Goal: Task Accomplishment & Management: Manage account settings

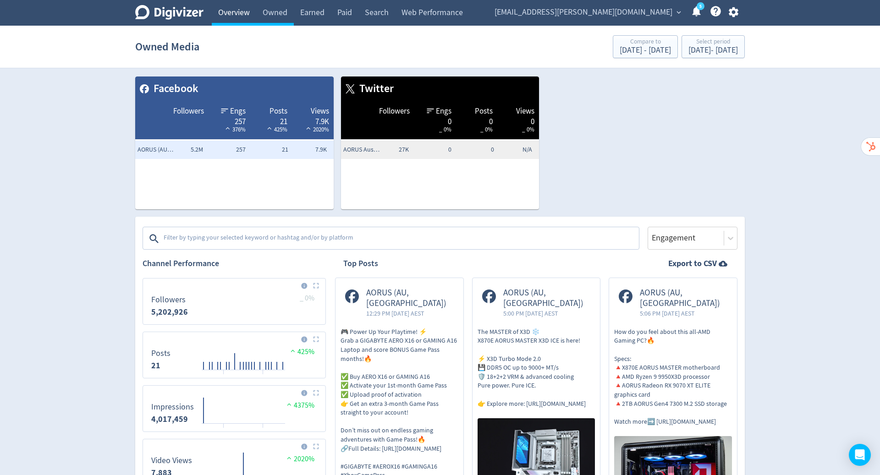
click at [234, 13] on link "Overview" at bounding box center [234, 13] width 44 height 26
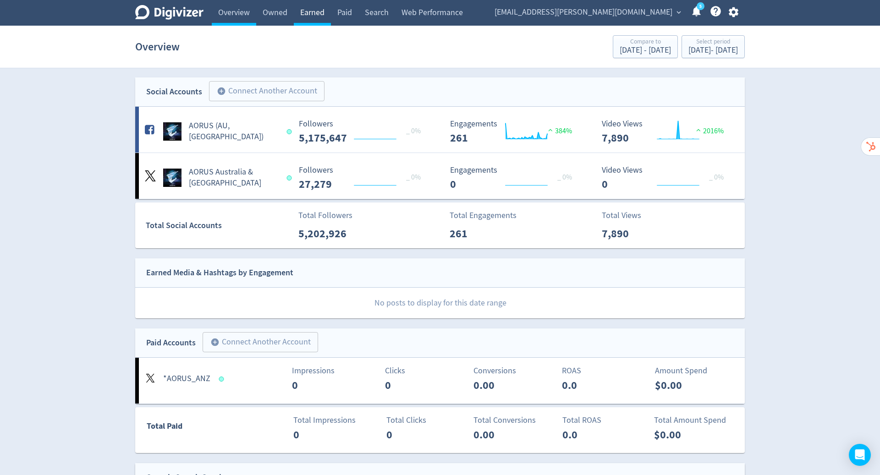
click at [320, 13] on link "Earned" at bounding box center [312, 13] width 37 height 26
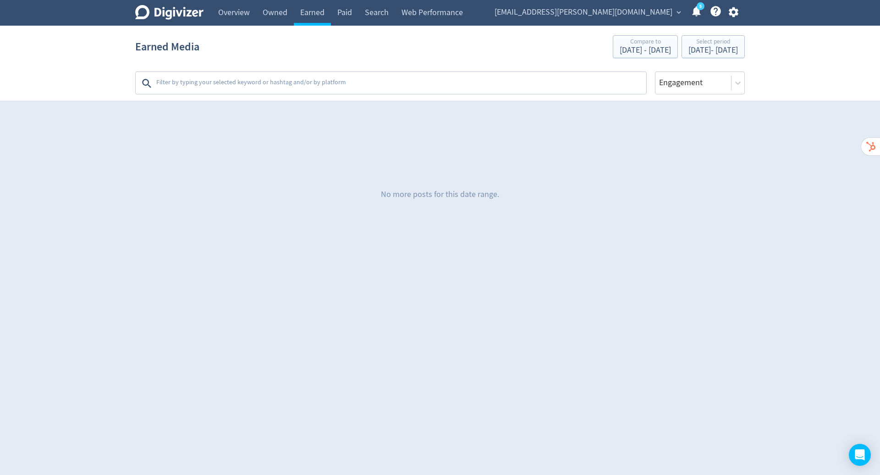
click at [318, 79] on textarea at bounding box center [400, 83] width 490 height 18
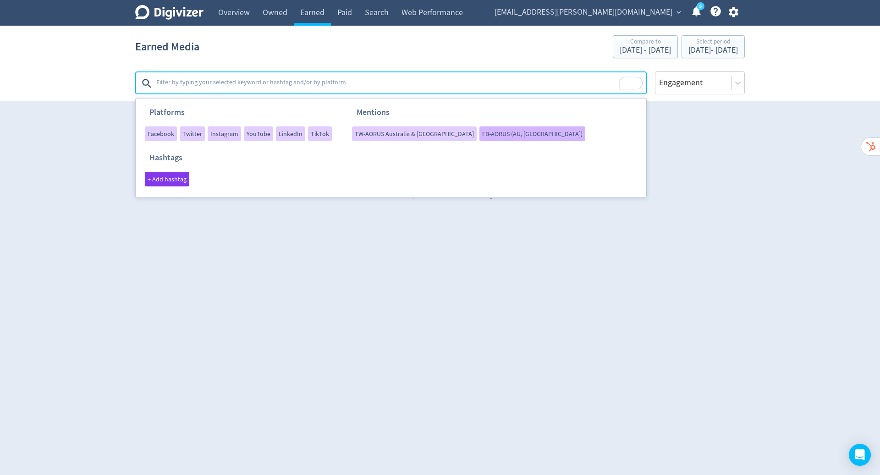
click at [482, 132] on span "FB-AORUS (AU, [GEOGRAPHIC_DATA])" at bounding box center [532, 134] width 100 height 6
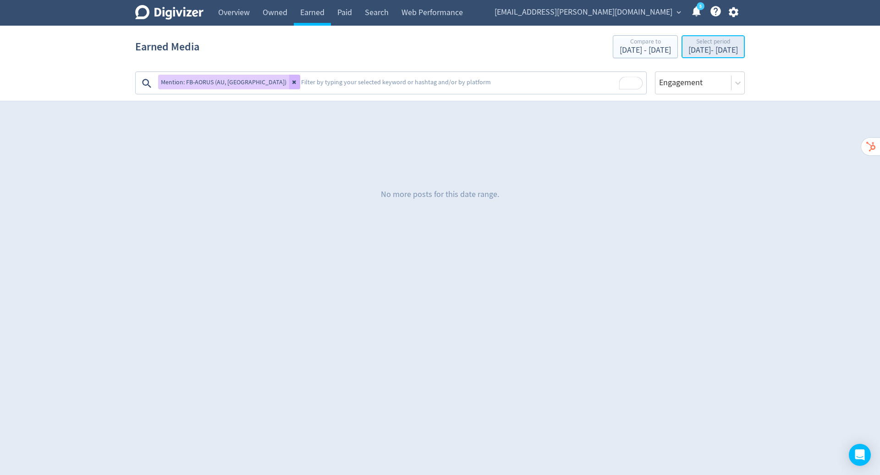
click at [689, 46] on div "[DATE] - [DATE]" at bounding box center [714, 50] width 50 height 8
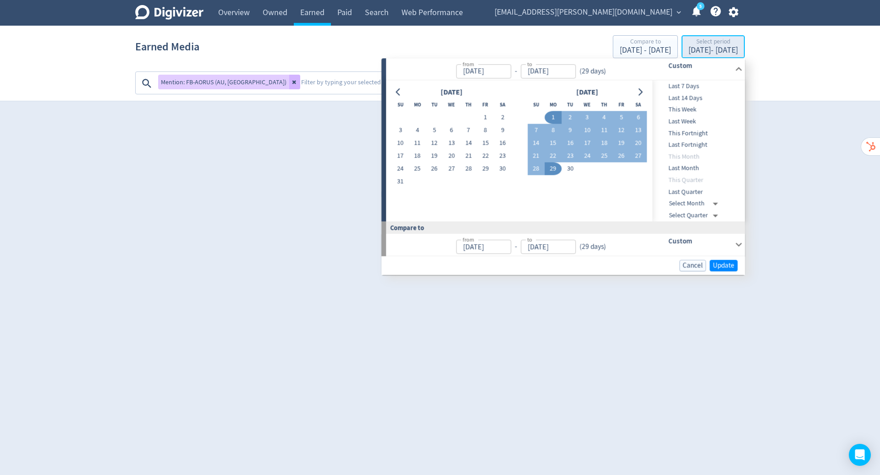
type input "[DATE]"
click at [789, 131] on div "Digivizer Logo [PERSON_NAME] Logo Overview Owned Earned Paid Search Web Perform…" at bounding box center [440, 132] width 880 height 264
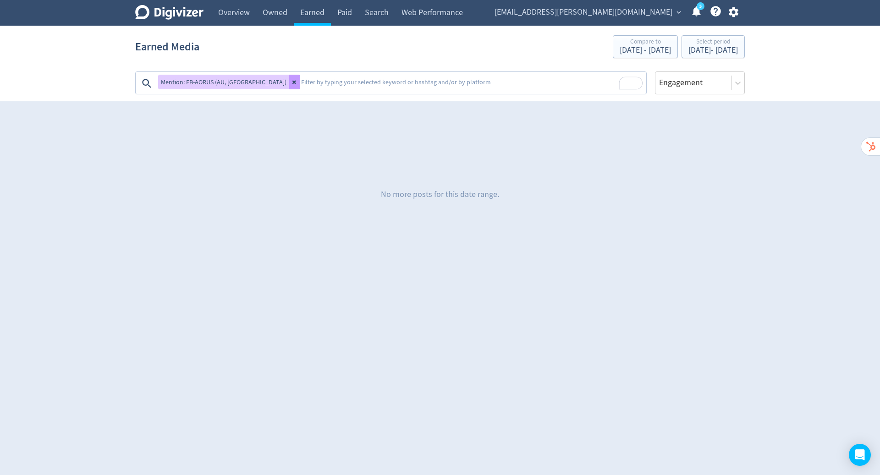
click at [292, 82] on icon at bounding box center [295, 82] width 6 height 6
click at [732, 12] on icon "button" at bounding box center [734, 12] width 12 height 12
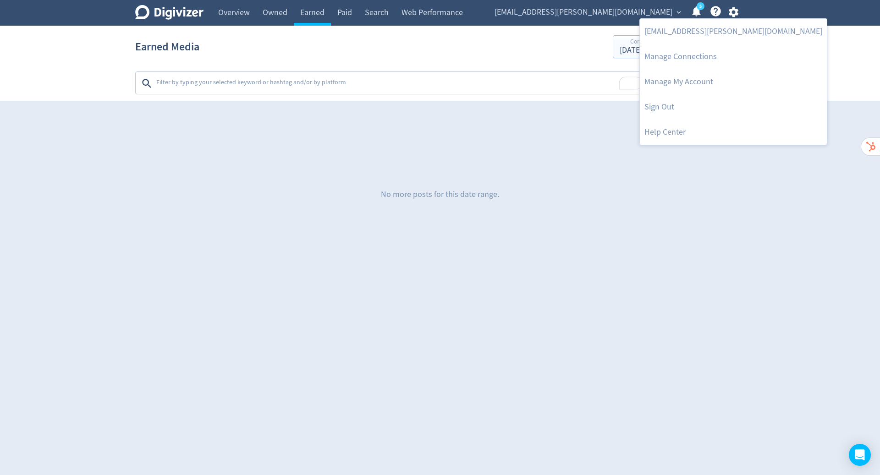
click at [658, 9] on div at bounding box center [440, 237] width 880 height 475
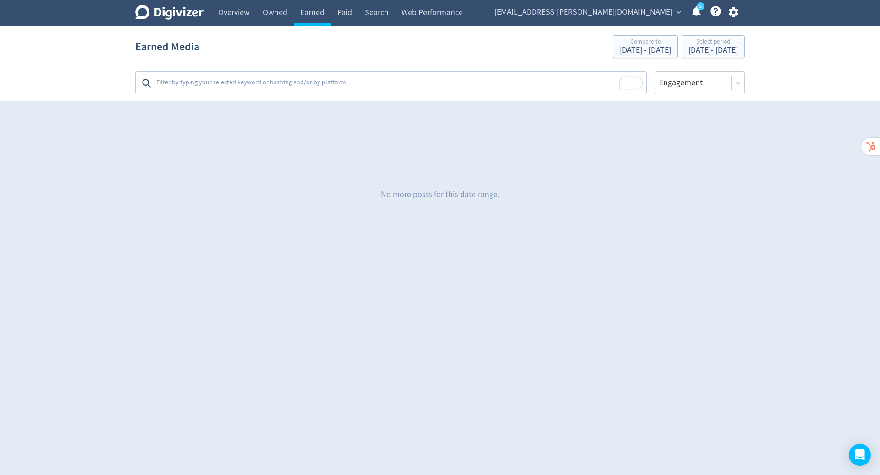
click at [658, 9] on span "[EMAIL_ADDRESS][PERSON_NAME][DOMAIN_NAME]" at bounding box center [584, 12] width 178 height 15
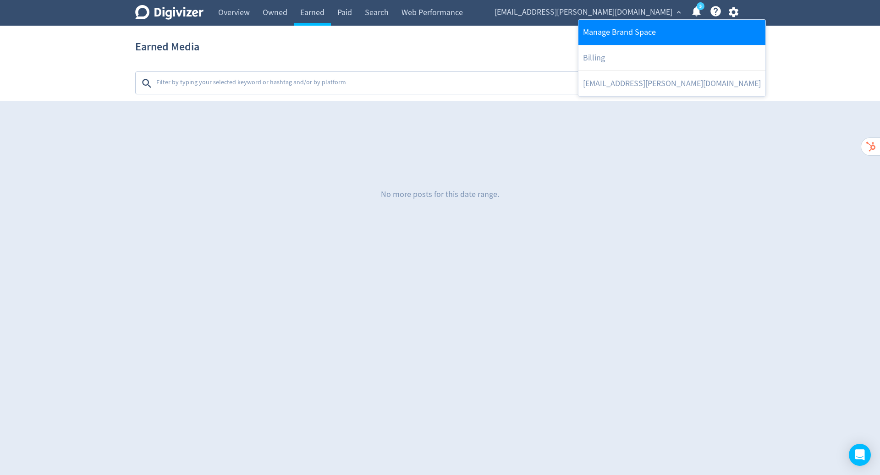
click at [638, 33] on link "Manage Brand Space" at bounding box center [672, 32] width 187 height 25
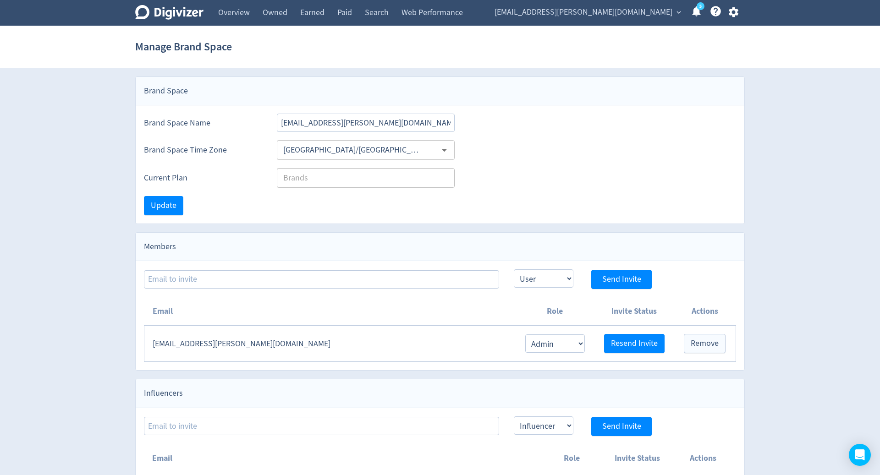
scroll to position [10, 0]
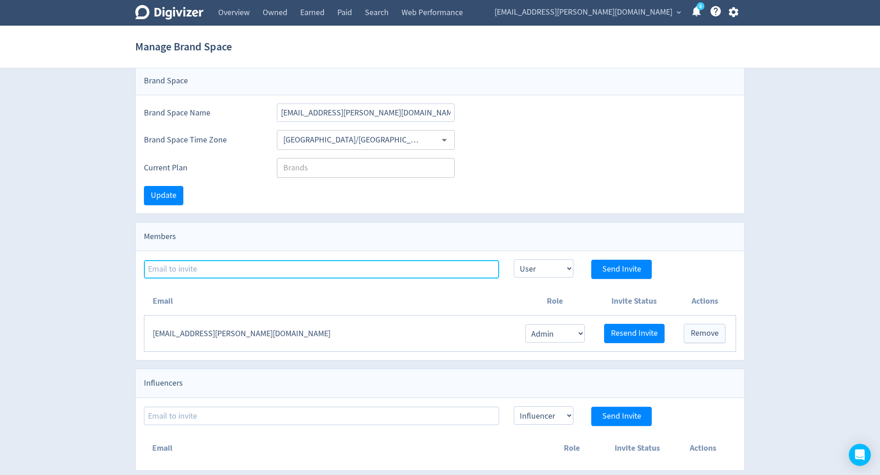
click at [282, 267] on input at bounding box center [321, 269] width 355 height 18
click at [309, 268] on input at bounding box center [321, 269] width 355 height 18
paste input "[EMAIL_ADDRESS][DOMAIN_NAME]"
type input "[EMAIL_ADDRESS][DOMAIN_NAME]"
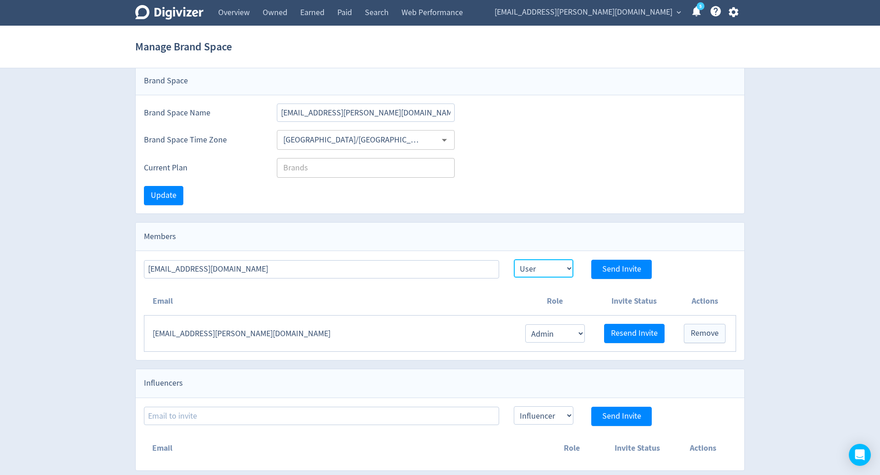
click at [556, 266] on select "Admin User" at bounding box center [544, 268] width 60 height 18
select select "ADMIN"
click at [514, 259] on select "Admin User" at bounding box center [544, 268] width 60 height 18
click at [624, 271] on span "Send Invite" at bounding box center [621, 269] width 39 height 8
select select "USER"
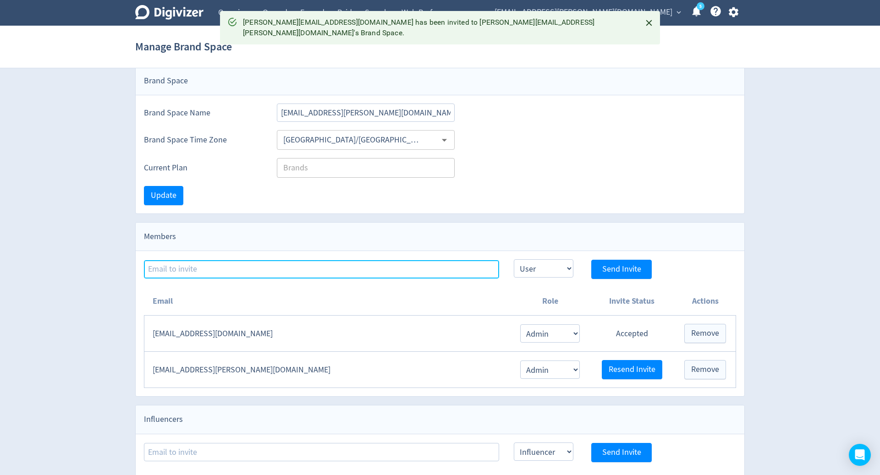
click at [351, 266] on input at bounding box center [321, 269] width 355 height 18
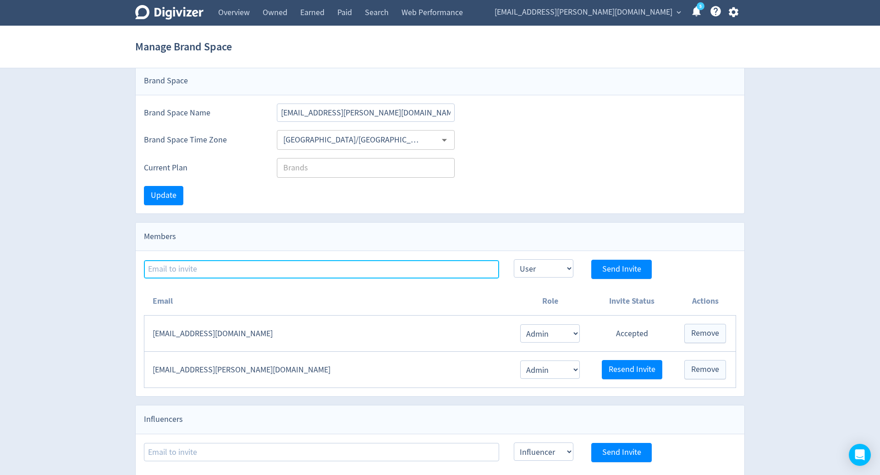
paste input "[PERSON_NAME][EMAIL_ADDRESS][DOMAIN_NAME]"
type input "[PERSON_NAME][EMAIL_ADDRESS][DOMAIN_NAME]"
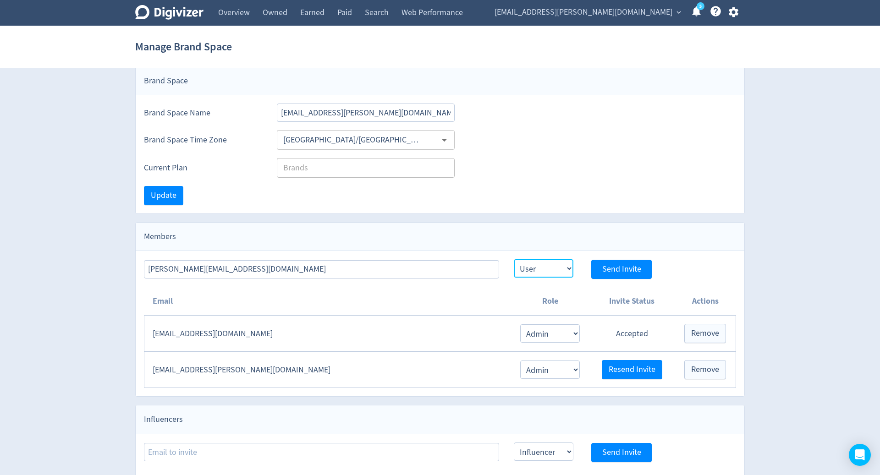
click at [565, 266] on select "Admin User" at bounding box center [544, 268] width 60 height 18
select select "ADMIN"
click at [514, 259] on select "Admin User" at bounding box center [544, 268] width 60 height 18
click at [625, 266] on span "Send Invite" at bounding box center [621, 269] width 39 height 8
select select "USER"
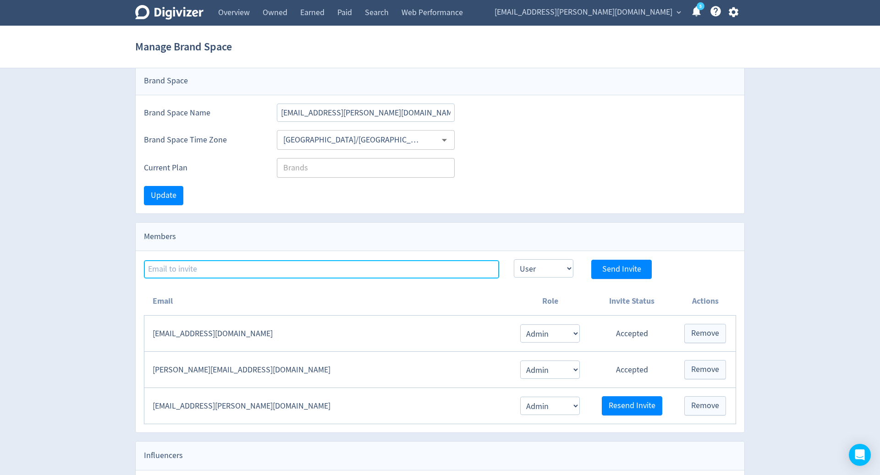
click at [231, 270] on input at bounding box center [321, 269] width 355 height 18
paste input "[PERSON_NAME][EMAIL_ADDRESS][PERSON_NAME][DOMAIN_NAME]"
type input "[PERSON_NAME][EMAIL_ADDRESS][PERSON_NAME][DOMAIN_NAME]"
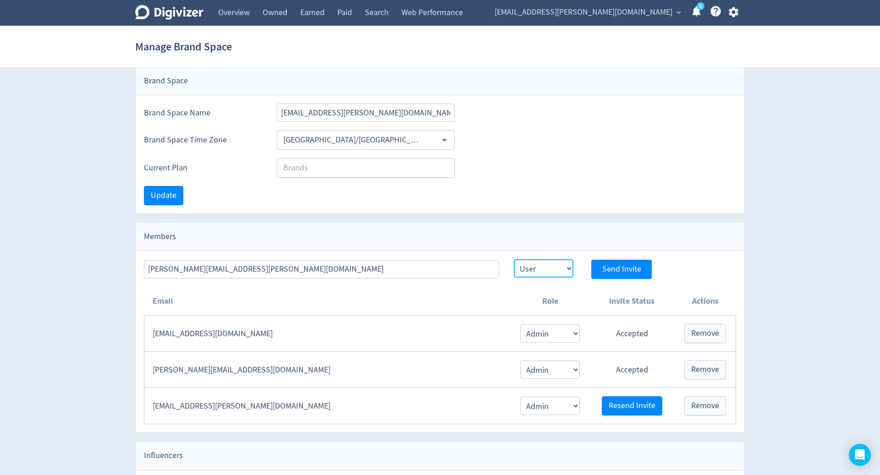
click at [538, 266] on select "Admin User" at bounding box center [544, 268] width 60 height 18
select select "ADMIN"
click at [514, 259] on select "Admin User" at bounding box center [544, 268] width 60 height 18
click at [615, 268] on span "Send Invite" at bounding box center [621, 269] width 39 height 8
select select "USER"
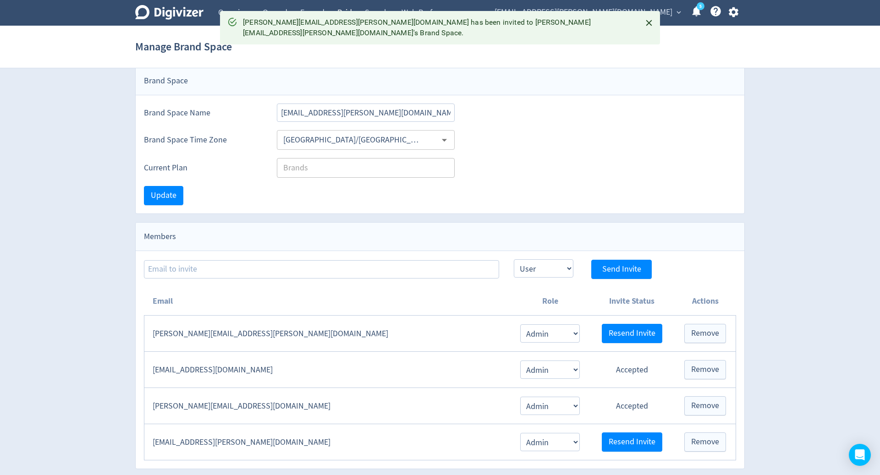
click at [339, 6] on link "Paid" at bounding box center [345, 13] width 28 height 26
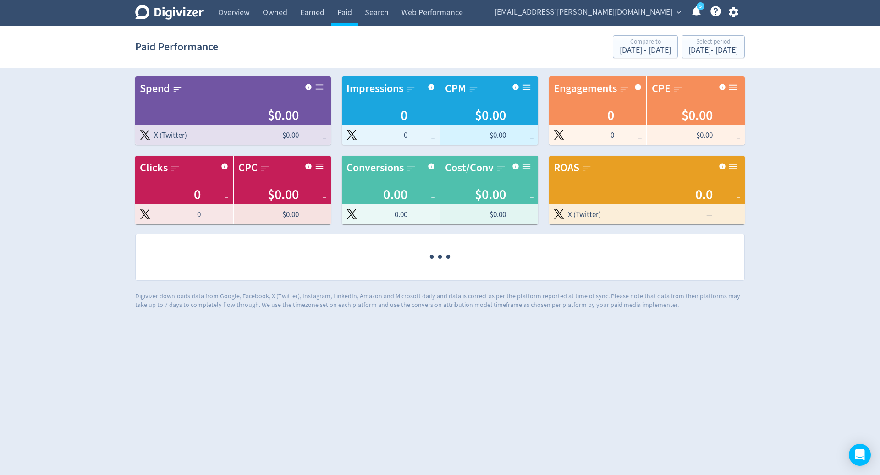
click at [239, 9] on link "Overview" at bounding box center [234, 13] width 44 height 26
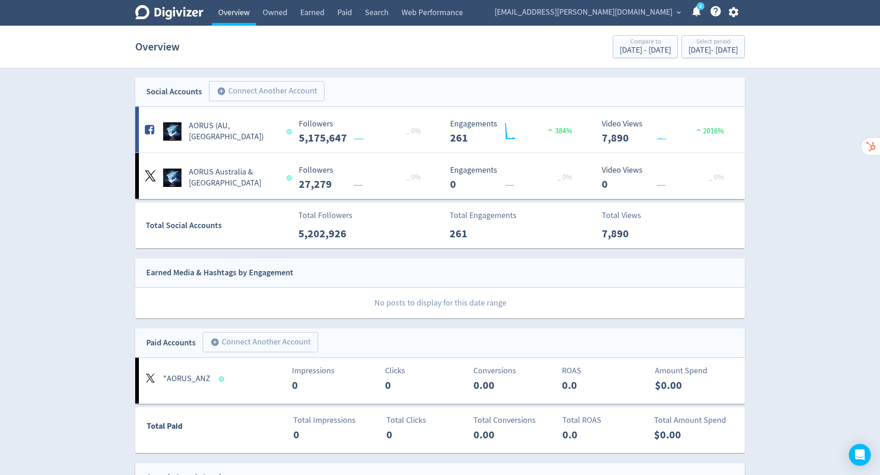
click at [242, 16] on link "Overview" at bounding box center [234, 13] width 44 height 26
click at [312, 11] on link "Earned" at bounding box center [312, 13] width 37 height 26
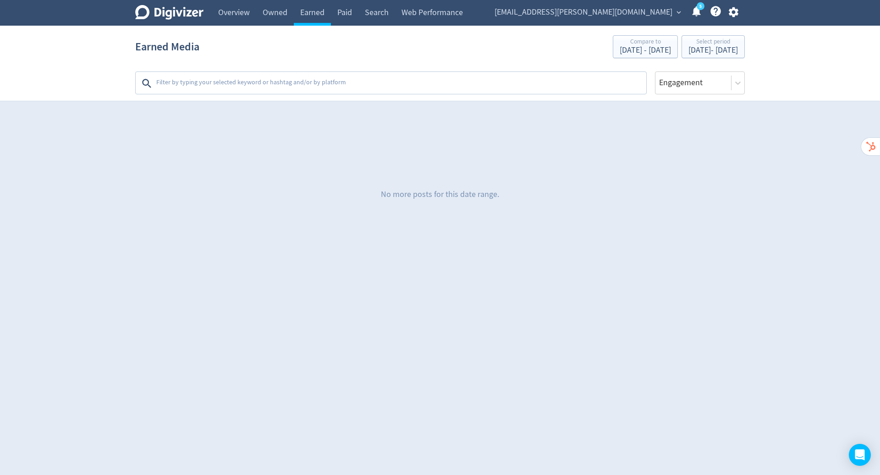
click at [306, 82] on textarea at bounding box center [400, 83] width 490 height 18
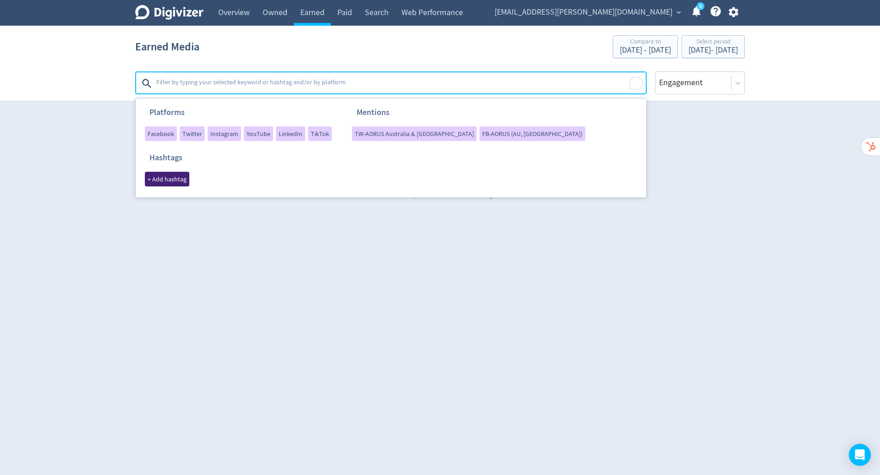
click at [187, 176] on span "+ Add hashtag" at bounding box center [167, 179] width 39 height 6
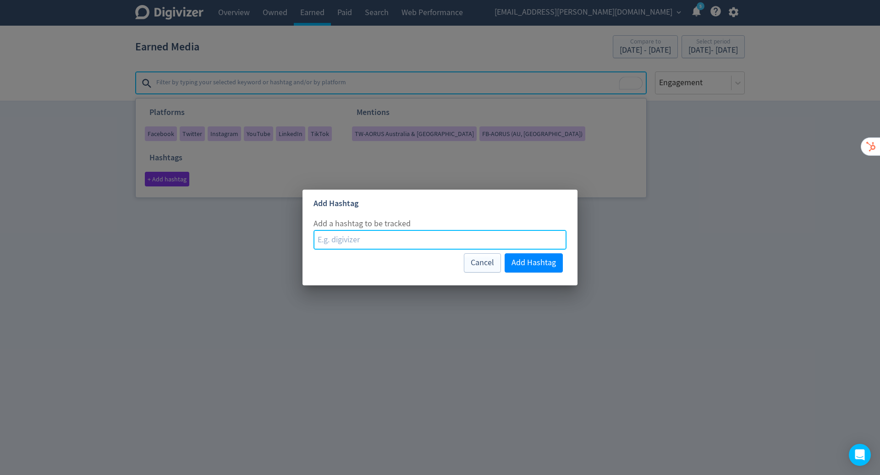
click at [371, 237] on input at bounding box center [440, 240] width 253 height 20
paste input "AORUSPAXAUS25"
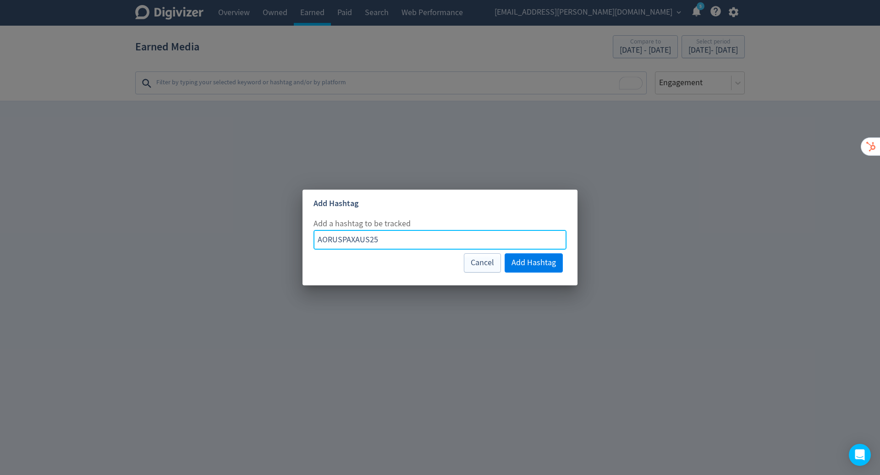
type input "AORUSPAXAUS25"
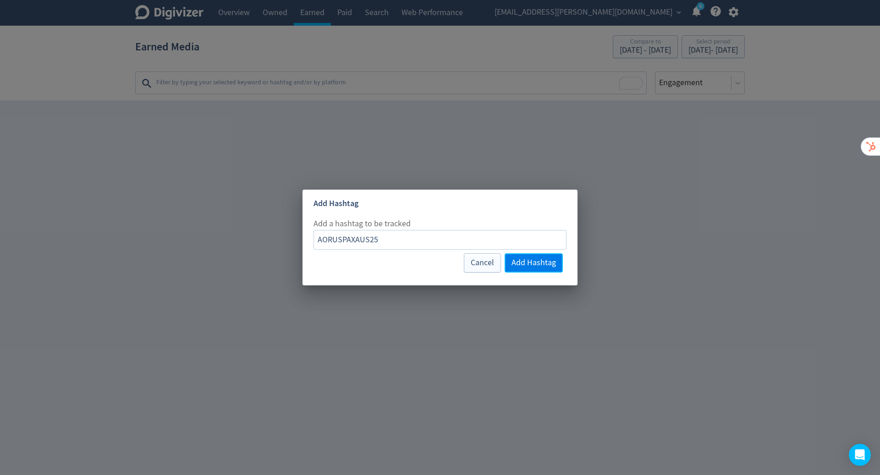
click at [530, 266] on span "Add Hashtag" at bounding box center [534, 263] width 44 height 8
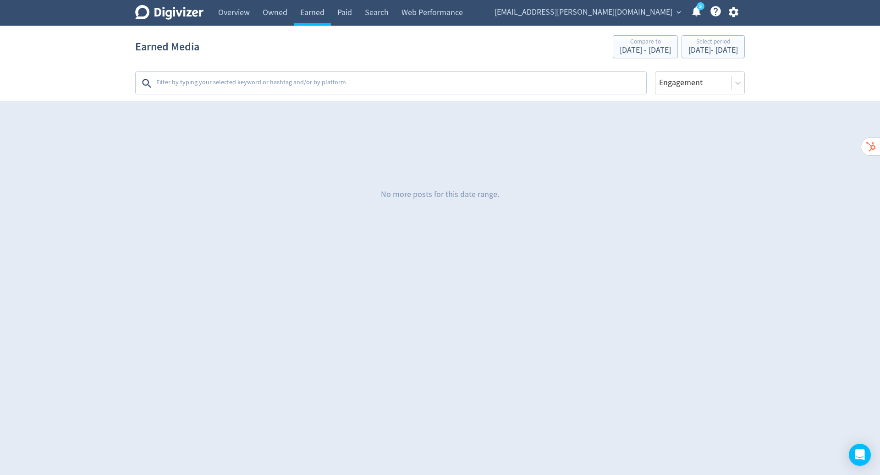
click at [733, 218] on div "No more posts for this date range." at bounding box center [440, 195] width 610 height 138
click at [735, 15] on icon "button" at bounding box center [733, 12] width 10 height 10
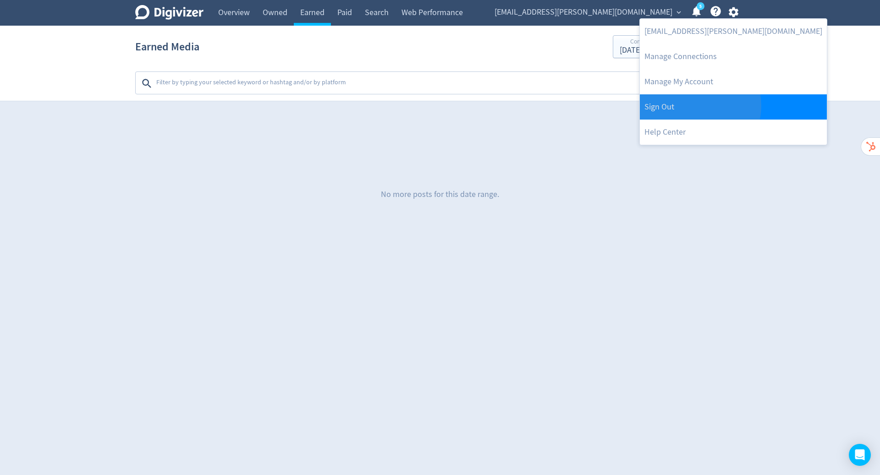
click at [700, 106] on link "Sign Out" at bounding box center [733, 106] width 187 height 25
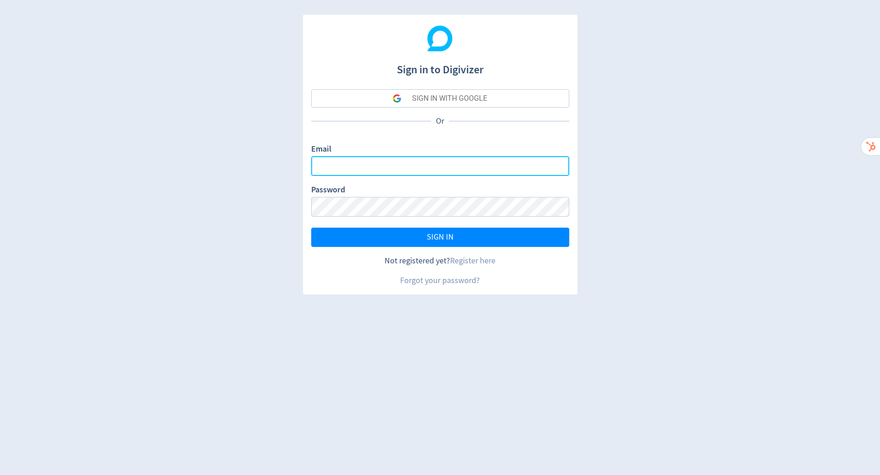
click at [370, 169] on input "Email" at bounding box center [440, 166] width 258 height 20
click at [556, 166] on input "Email" at bounding box center [440, 166] width 258 height 20
click at [0, 475] on com-1password-button at bounding box center [0, 475] width 0 height 0
type input "[PERSON_NAME][EMAIL_ADDRESS][PERSON_NAME][DOMAIN_NAME]"
